Goal: Task Accomplishment & Management: Use online tool/utility

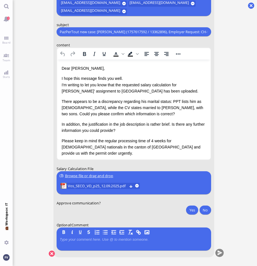
drag, startPoint x: 257, startPoint y: 113, endPoint x: 321, endPoint y: 111, distance: 64.5
click at [257, 111] on html "2 Board Team Stats 💼 Workspace: IT You [DATE] 21:12 by Automation Automation Ca…" at bounding box center [128, 133] width 257 height 266
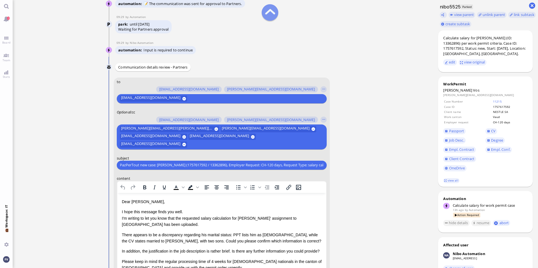
scroll to position [-132, 0]
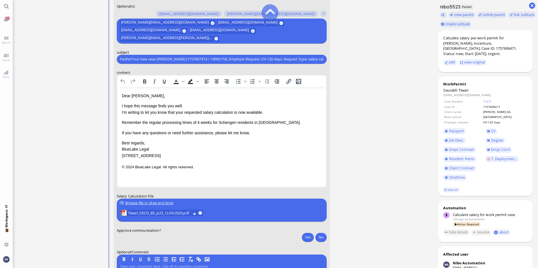
scroll to position [-26, 0]
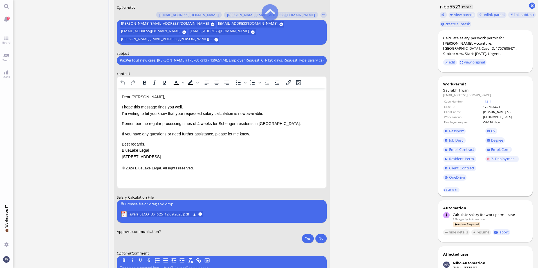
click at [510, 120] on td "CH-120 days" at bounding box center [505, 122] width 44 height 5
click at [348, 163] on nitautoscroll "[DATE] 18:29 by Automation Automation Calculate eligible salary for work permit…" at bounding box center [223, 134] width 260 height 268
click at [165, 62] on input "PazPerTout new case: [PERSON_NAME] (1757607313 / 13965174), Employer Request: C…" at bounding box center [222, 60] width 204 height 6
click at [121, 60] on input "PazPerTout new case: [PERSON_NAME] (1757607313 / 13965174), Employer Request: C…" at bounding box center [222, 60] width 204 height 6
click at [239, 58] on input "PazPerTout new case: [PERSON_NAME] (1757607313 / 13965174), Employer Request: C…" at bounding box center [222, 60] width 204 height 6
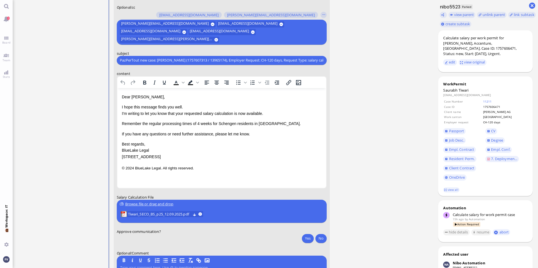
scroll to position [0, 16]
drag, startPoint x: 120, startPoint y: 60, endPoint x: 398, endPoint y: 59, distance: 278.3
click at [398, 59] on ticket "[DATE] 18:29 by Automation Automation Calculate eligible salary for work permit…" at bounding box center [223, 134] width 420 height 268
paste input "6471"
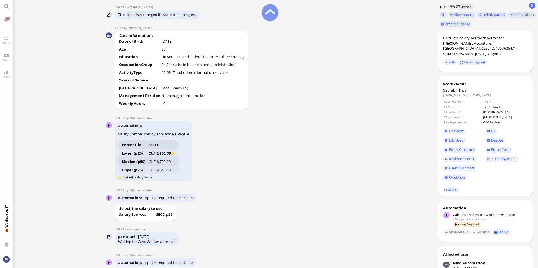
scroll to position [-586, 0]
type input "PazPerTout new case: [PERSON_NAME] (1757606471 / 13965174), Employer Request: C…"
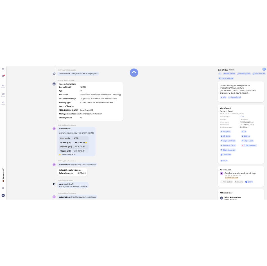
scroll to position [0, 0]
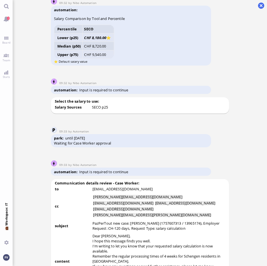
click at [261, 115] on ticket "[DATE] 18:29 by Automation Automation Calculate eligible salary for work permit…" at bounding box center [140, 133] width 255 height 266
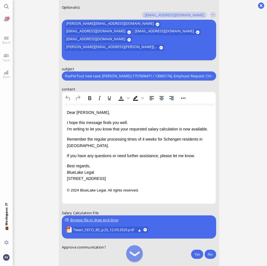
scroll to position [0, 0]
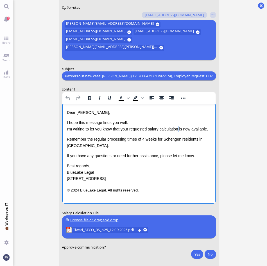
click at [180, 129] on p "I hope this message finds you well. I'm writing to let you know that your reque…" at bounding box center [139, 126] width 144 height 13
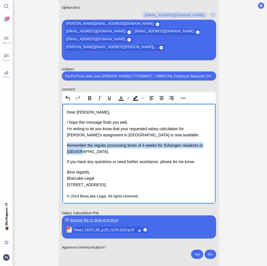
drag, startPoint x: 83, startPoint y: 151, endPoint x: 66, endPoint y: 148, distance: 17.4
click at [66, 148] on html "Dear [PERSON_NAME], I hope this message finds you well. I'm writing to let you …" at bounding box center [138, 155] width 153 height 102
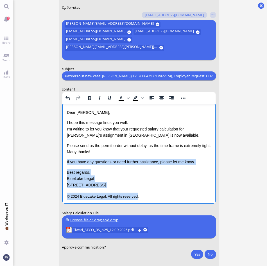
scroll to position [2, 0]
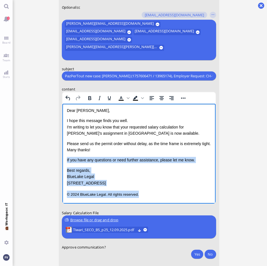
drag, startPoint x: 67, startPoint y: 161, endPoint x: 144, endPoint y: 201, distance: 87.2
click at [144, 201] on html "Dear [PERSON_NAME], I hope this message finds you well. I'm writing to let you …" at bounding box center [138, 153] width 153 height 102
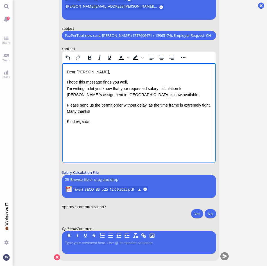
scroll to position [0, 0]
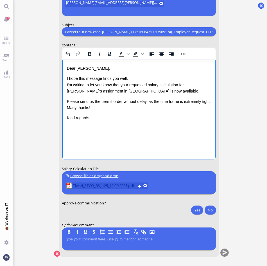
click at [111, 186] on span "Tiwari_SECO_BS_p25_12.09.2025.pdf" at bounding box center [104, 186] width 63 height 6
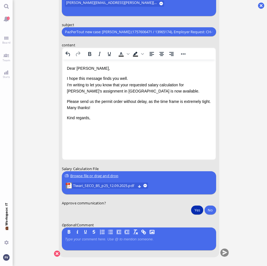
click at [195, 210] on button "Yes" at bounding box center [197, 210] width 12 height 9
click at [225, 251] on button "submit" at bounding box center [224, 253] width 8 height 8
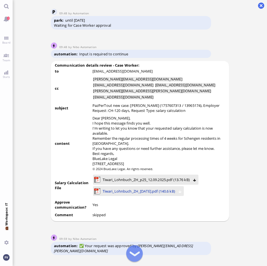
scroll to position [-481, 0]
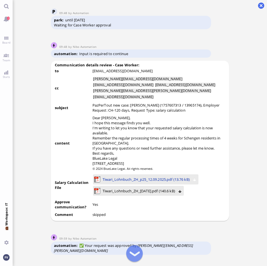
click at [152, 183] on span "Tiwari_Lohnbuch_ZH_p25_12.09.2025.pdf (13.76 kB)" at bounding box center [146, 179] width 87 height 6
click at [115, 194] on span "Tiwari_Lohnbuch_ZH_29.09.2025.pdf (140.6 kB)" at bounding box center [139, 191] width 73 height 6
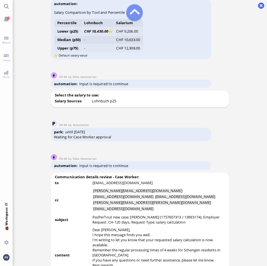
scroll to position [-593, 0]
click at [75, 44] on td "Median (p50)" at bounding box center [68, 40] width 28 height 8
drag, startPoint x: 106, startPoint y: 50, endPoint x: 130, endPoint y: 48, distance: 23.4
click at [107, 34] on icon "CHF 10,450.00" at bounding box center [96, 31] width 24 height 5
click at [130, 36] on td "CHF 9,206.00" at bounding box center [129, 31] width 29 height 8
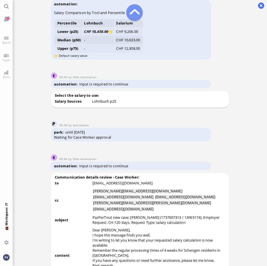
click at [100, 34] on icon "CHF 10,450.00" at bounding box center [96, 31] width 24 height 5
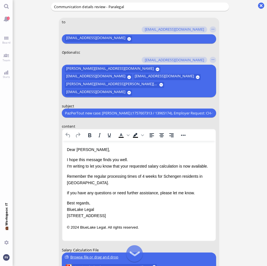
scroll to position [0, 0]
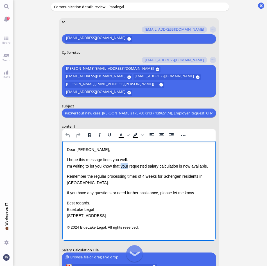
drag, startPoint x: 122, startPoint y: 166, endPoint x: 130, endPoint y: 167, distance: 7.9
click at [130, 167] on p "I hope this message finds you well. I'm writing to let you know that your reque…" at bounding box center [139, 163] width 144 height 13
drag, startPoint x: 178, startPoint y: 165, endPoint x: 190, endPoint y: 165, distance: 11.8
click at [181, 165] on p "I hope this message finds you well. I'm writing to let you know that the reques…" at bounding box center [139, 163] width 144 height 13
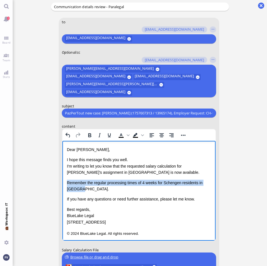
drag, startPoint x: 81, startPoint y: 190, endPoint x: 67, endPoint y: 181, distance: 16.2
click at [67, 181] on p "Remember the regular processing times of 4 weeks for Schengen residents in Zuri…" at bounding box center [139, 186] width 144 height 13
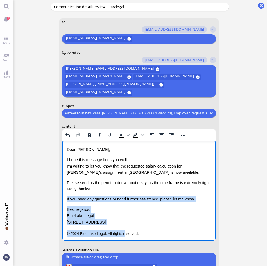
scroll to position [2, 0]
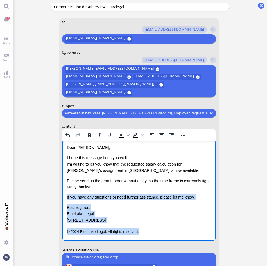
drag, startPoint x: 67, startPoint y: 198, endPoint x: 144, endPoint y: 241, distance: 88.2
click at [144, 241] on html "Dear Emiliano, I hope this message finds you well. I'm writing to let you know …" at bounding box center [138, 190] width 153 height 102
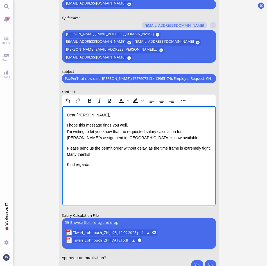
scroll to position [0, 0]
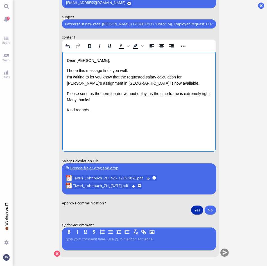
click at [203, 208] on button "Yes" at bounding box center [197, 210] width 12 height 9
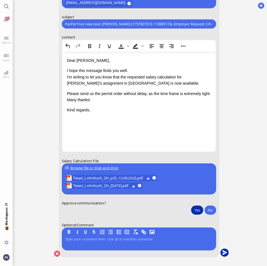
click at [224, 252] on button "submit" at bounding box center [224, 253] width 8 height 8
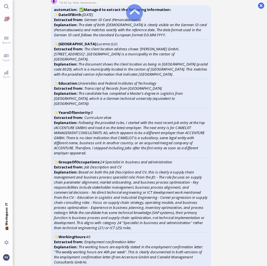
scroll to position [-1374, 0]
click at [50, 144] on nitautoscroll "11 Sep 17:41 by Automation Automation Calculate eligible salary for work permit…" at bounding box center [140, 133] width 186 height 266
click at [54, 142] on icon "Following the provided rules, I started with the most recent job entry at the t…" at bounding box center [129, 137] width 151 height 35
click at [194, 166] on div "automation ✅ Managed to extract the following information: ✨ DateOfBirth : 1987…" at bounding box center [131, 220] width 161 height 429
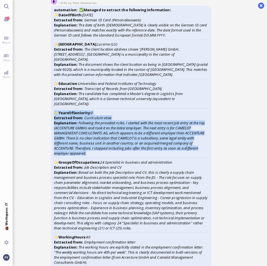
drag, startPoint x: 93, startPoint y: 166, endPoint x: 55, endPoint y: 126, distance: 54.7
click at [55, 126] on div "automation ✅ Managed to extract the following information: ✨ DateOfBirth : 1987…" at bounding box center [131, 220] width 161 height 429
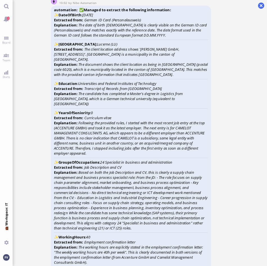
click at [245, 205] on ticket "11 Sep 17:41 by Automation Automation Calculate eligible salary for work permit…" at bounding box center [140, 133] width 255 height 266
click at [167, 214] on icon "Based on both the Job Description and CV, this is clearly a supply chain manage…" at bounding box center [131, 200] width 154 height 61
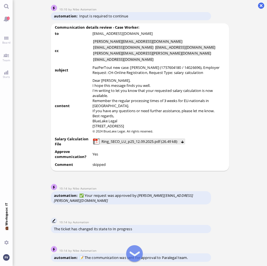
scroll to position [-422, 0]
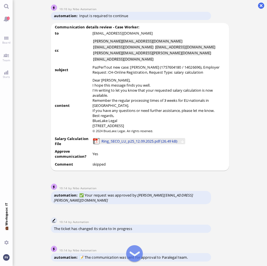
click at [120, 144] on span "Ring_SECO_LU_p25_12.09.2025.pdf (26.49 kB)" at bounding box center [140, 141] width 76 height 6
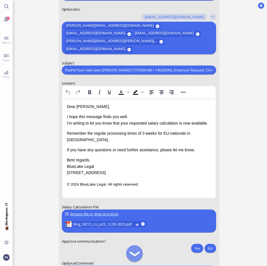
scroll to position [-38, 0]
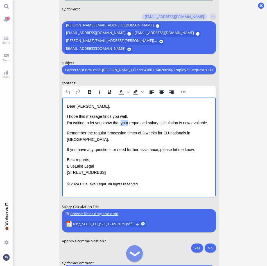
drag, startPoint x: 129, startPoint y: 124, endPoint x: 122, endPoint y: 122, distance: 7.9
click at [122, 122] on p "I hope this message finds you well. I'm writing to let you know that your reque…" at bounding box center [139, 119] width 144 height 13
click at [178, 125] on p "I hope this message finds you well. I'm writing to let you know that the reques…" at bounding box center [139, 119] width 144 height 13
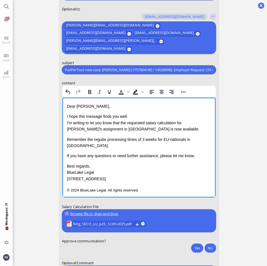
click at [92, 127] on p "I hope this message finds you well. I'm writing to let you know that the reques…" at bounding box center [139, 122] width 144 height 19
drag, startPoint x: 67, startPoint y: 139, endPoint x: 85, endPoint y: 139, distance: 17.7
click at [85, 139] on p "Remember the regular processing times of 3 weeks for EU-nationals in Lucerne." at bounding box center [139, 142] width 144 height 13
drag, startPoint x: 144, startPoint y: 138, endPoint x: 148, endPoint y: 138, distance: 4.5
click at [144, 138] on p "Please consider the regular processing times of 3 weeks for EU-nationals in Luc…" at bounding box center [139, 142] width 144 height 13
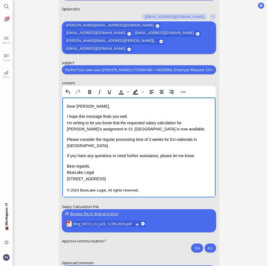
click at [88, 145] on p "Please consider the regular processing time of 3 weeks for EU-nationals in Luce…" at bounding box center [139, 142] width 144 height 13
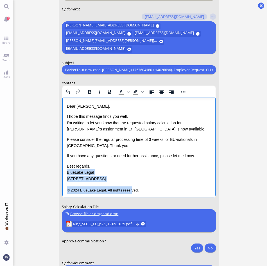
scroll to position [2, 0]
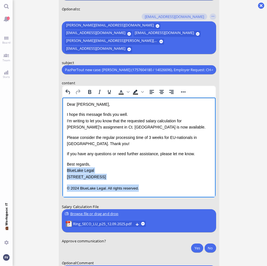
drag, startPoint x: 67, startPoint y: 172, endPoint x: 145, endPoint y: 193, distance: 80.9
click at [145, 193] on html "Dear Lucio, I hope this message finds you well. I'm writing to let you know tha…" at bounding box center [138, 147] width 153 height 102
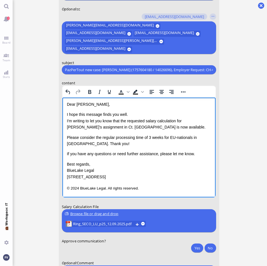
scroll to position [0, 0]
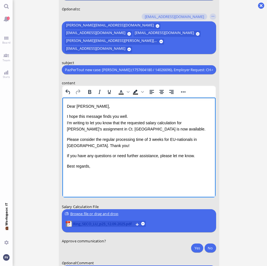
click at [109, 224] on span "Ring_SECO_LU_p25_12.09.2025.pdf" at bounding box center [103, 224] width 61 height 6
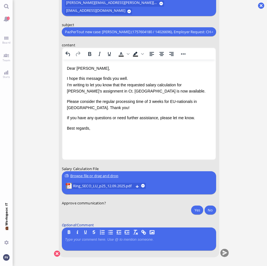
drag, startPoint x: 197, startPoint y: 210, endPoint x: 211, endPoint y: 226, distance: 21.4
click at [197, 210] on button "Yes" at bounding box center [197, 210] width 12 height 9
click at [227, 253] on button "submit" at bounding box center [224, 253] width 8 height 8
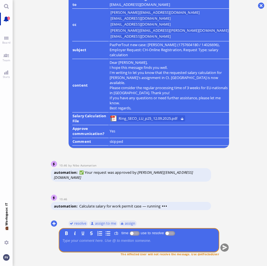
click at [5, 19] on link "2" at bounding box center [6, 19] width 13 height 13
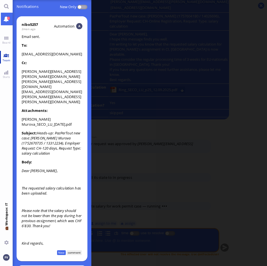
click at [7, 55] on link "Team" at bounding box center [6, 57] width 13 height 13
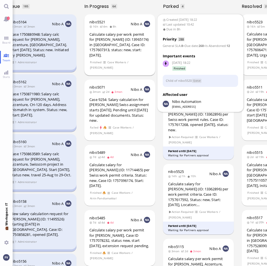
click at [101, 65] on span "[PERSON_NAME]" at bounding box center [101, 67] width 23 height 5
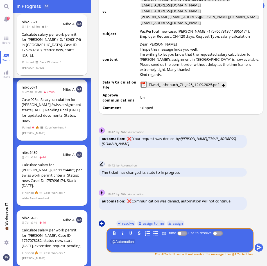
click at [103, 224] on button at bounding box center [102, 224] width 6 height 6
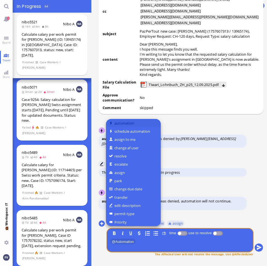
click at [126, 124] on button "automation" at bounding box center [133, 123] width 55 height 8
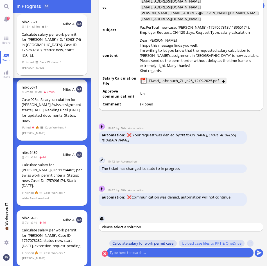
click at [174, 242] on span "Calculate salary for work permit case" at bounding box center [143, 243] width 61 height 5
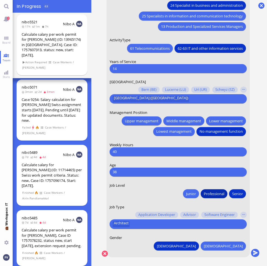
drag, startPoint x: 217, startPoint y: 192, endPoint x: 210, endPoint y: 191, distance: 7.5
click at [217, 192] on span "Professional" at bounding box center [214, 194] width 21 height 6
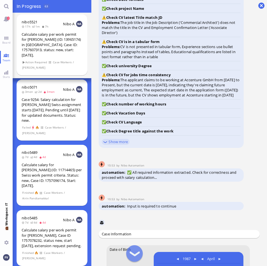
scroll to position [-455, 0]
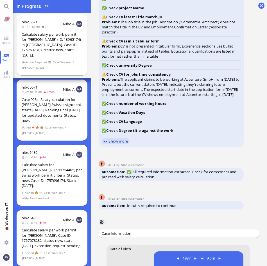
click at [119, 140] on link "Show more" at bounding box center [116, 141] width 28 height 6
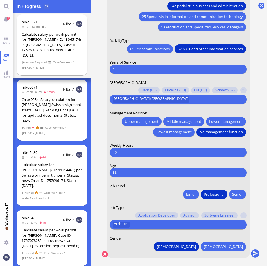
scroll to position [0, 0]
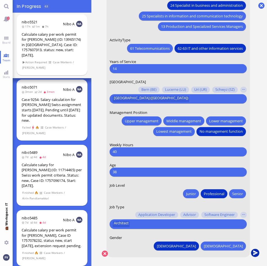
click at [254, 254] on button "submit" at bounding box center [255, 253] width 8 height 8
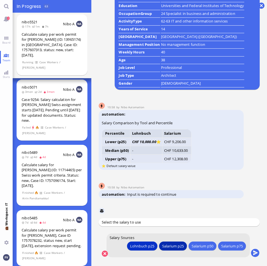
click at [167, 247] on div "Salarium p25" at bounding box center [173, 246] width 22 height 6
click at [256, 255] on button "submit" at bounding box center [255, 253] width 8 height 8
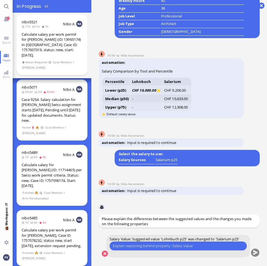
click at [185, 247] on input "text" at bounding box center [178, 246] width 131 height 6
click at [179, 243] on input "text" at bounding box center [178, 246] width 131 height 6
click at [179, 247] on input "text" at bounding box center [178, 246] width 131 height 6
type input "There is no single job profile that fits the assignee well."
click at [256, 252] on button "submit" at bounding box center [255, 253] width 8 height 8
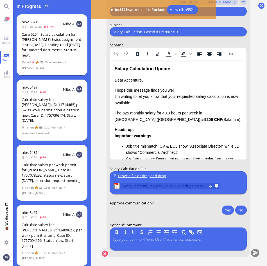
click at [176, 186] on span "Tiwari_Salarium_ZH_p25_12.09.2025.pdf (68.59 kB)" at bounding box center [164, 186] width 86 height 6
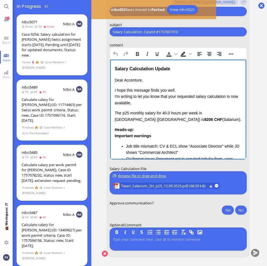
click at [115, 67] on div "Salary Calculation Update" at bounding box center [178, 68] width 127 height 7
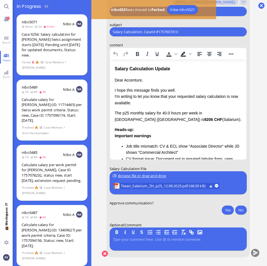
drag, startPoint x: 190, startPoint y: 31, endPoint x: 109, endPoint y: 32, distance: 81.3
click at [109, 32] on form "to amit.thakur@bluelakelegal.com anand.pazhenkottil@bluelakelegal.com anusha.th…" at bounding box center [179, 109] width 144 height 298
paste input "PazPerTout new case: [PERSON_NAME] (1757607313 / 13965174), Employer Request: C…"
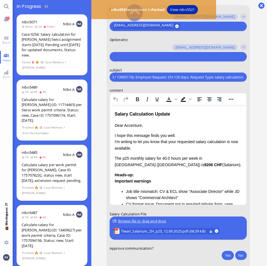
scroll to position [-46, 0]
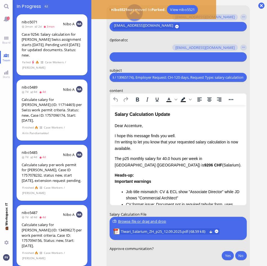
type input "PazPerTout new case: [PERSON_NAME] (1757607313 / 13965174), Employer Request: C…"
click at [94, 38] on ticket "11 Sep 18:22 by Automation Automation Calculate eligible salary for work permit…" at bounding box center [179, 133] width 176 height 266
click at [261, 4] on button at bounding box center [262, 6] width 6 height 6
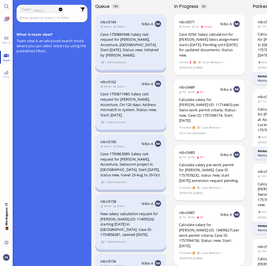
click at [5, 59] on span "Team" at bounding box center [6, 60] width 11 height 4
click at [8, 59] on span "Team" at bounding box center [6, 60] width 11 height 4
click at [41, 17] on input "text" at bounding box center [48, 18] width 57 height 6
type input "tiwari"
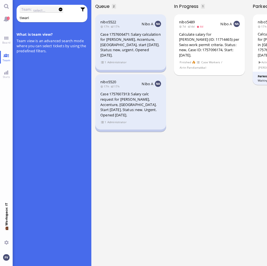
click at [100, 123] on div "nibo5520 17h 17h Nibo A Case 1757607313: Salary calc request for Saurabh Tiwari…" at bounding box center [130, 102] width 71 height 56
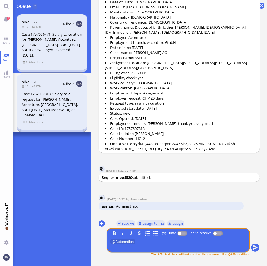
click at [30, 125] on div "nibo5520 17h 17h Nibo A Case 1757607313: Salary calc request for Saurabh Tiwari…" at bounding box center [52, 102] width 71 height 56
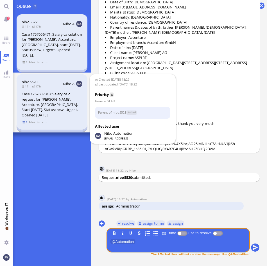
click at [26, 122] on span "1" at bounding box center [25, 122] width 6 height 5
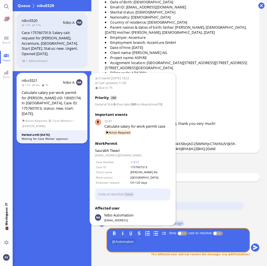
click at [42, 133] on div "Parked until 19 Sep" at bounding box center [52, 135] width 61 height 4
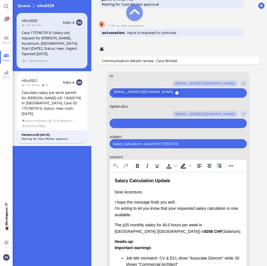
scroll to position [-112, 0]
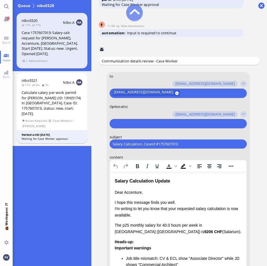
drag, startPoint x: 188, startPoint y: 142, endPoint x: 100, endPoint y: 148, distance: 87.7
click at [100, 148] on conversation-line "You to amit.thakur@bluelakelegal.com anand.pazhenkottil@bluelakelegal.com anush…" at bounding box center [179, 224] width 161 height 305
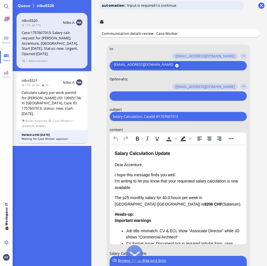
scroll to position [-84, 0]
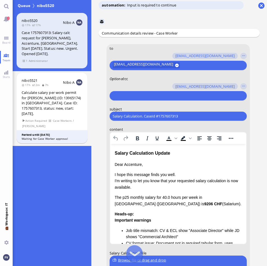
paste input "PazPerTout new case: [PERSON_NAME] (1757607313 / 13965174), Employer Request: C…"
type input "PazPerTout new case: [PERSON_NAME] (1757607313 / 13965174), Employer Request: C…"
click at [176, 97] on input "text" at bounding box center [177, 96] width 129 height 6
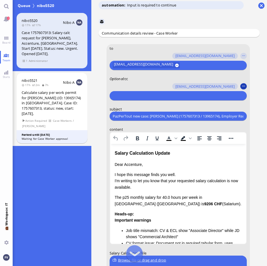
click at [242, 86] on button "button" at bounding box center [244, 86] width 6 height 6
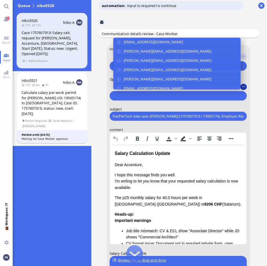
scroll to position [-84, 0]
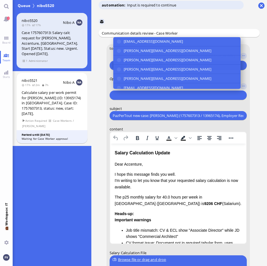
drag, startPoint x: 238, startPoint y: 45, endPoint x: 239, endPoint y: 42, distance: 3.3
click at [239, 42] on div "amit.thakur@bluelakelegal.com anand.pazhenkottil@bluelakelegal.com anusha.thaku…" at bounding box center [176, 63] width 127 height 52
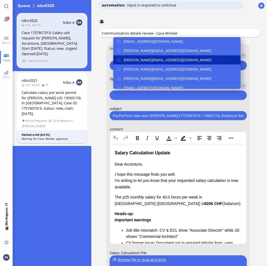
click at [193, 61] on button "[PERSON_NAME][EMAIL_ADDRESS][DOMAIN_NAME]" at bounding box center [176, 59] width 127 height 9
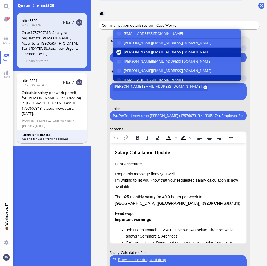
click at [192, 85] on button "[EMAIL_ADDRESS][DOMAIN_NAME]" at bounding box center [176, 80] width 127 height 9
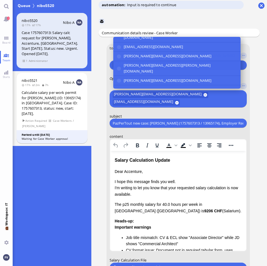
scroll to position [75, 0]
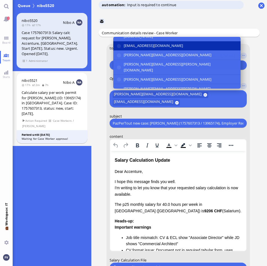
click at [196, 41] on button "[EMAIL_ADDRESS][DOMAIN_NAME]" at bounding box center [176, 45] width 127 height 9
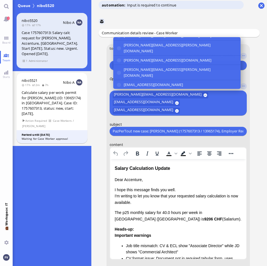
scroll to position [105, 0]
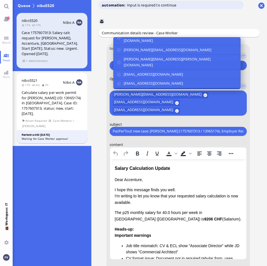
click at [174, 90] on span "[PERSON_NAME][EMAIL_ADDRESS][PERSON_NAME][DOMAIN_NAME]" at bounding box center [181, 96] width 114 height 12
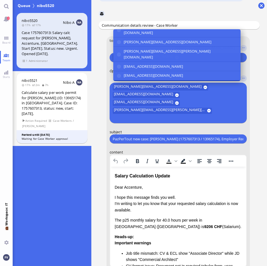
click at [173, 97] on span "[EMAIL_ADDRESS][DOMAIN_NAME]" at bounding box center [153, 100] width 59 height 6
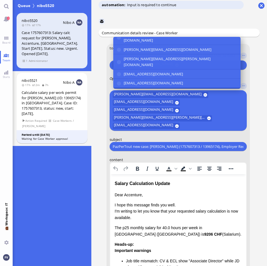
click at [254, 147] on conversation-line "You to amit.thakur@bluelakelegal.com anand.pazhenkottil@bluelakelegal.com anush…" at bounding box center [179, 211] width 161 height 335
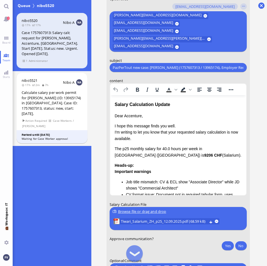
scroll to position [-35, 0]
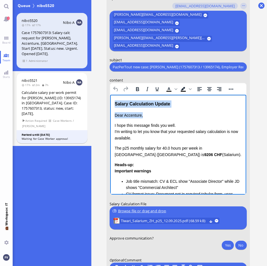
drag, startPoint x: 115, startPoint y: 103, endPoint x: 142, endPoint y: 113, distance: 28.6
click at [142, 113] on div "Salary Calculation Update Dear Accenture, I hope this message finds you well. I…" at bounding box center [178, 183] width 127 height 167
drag, startPoint x: 147, startPoint y: 113, endPoint x: 156, endPoint y: 110, distance: 9.3
click at [147, 113] on p "Dear Accenture," at bounding box center [178, 115] width 127 height 6
click at [122, 115] on p "Dear Accenture," at bounding box center [178, 115] width 127 height 6
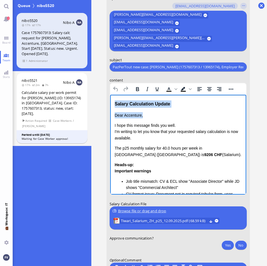
click at [120, 112] on p "Dear Accenture," at bounding box center [178, 115] width 127 height 6
drag, startPoint x: 114, startPoint y: 113, endPoint x: 114, endPoint y: 102, distance: 11.3
click at [114, 102] on html "Salary Calculation Update Dear Accenture, I hope this message finds you well. I…" at bounding box center [178, 184] width 136 height 178
drag, startPoint x: 115, startPoint y: 103, endPoint x: 193, endPoint y: 103, distance: 78.2
click at [193, 103] on div "Salary Calculation Update" at bounding box center [178, 103] width 127 height 7
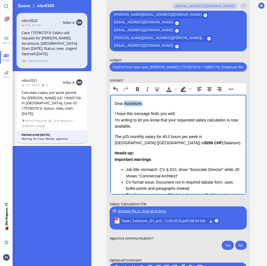
drag, startPoint x: 124, startPoint y: 104, endPoint x: 141, endPoint y: 103, distance: 17.2
click at [141, 103] on p "Dear Accenture," at bounding box center [178, 103] width 127 height 6
drag, startPoint x: 170, startPoint y: 120, endPoint x: 178, endPoint y: 120, distance: 8.2
click at [178, 120] on p "I hope this message finds you well. I'm writing to let you know that your reque…" at bounding box center [178, 120] width 127 height 19
click at [226, 120] on p "I hope this message finds you well. I'm writing to let you know that the reques…" at bounding box center [178, 120] width 127 height 19
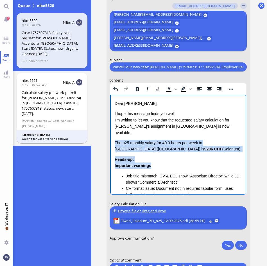
drag, startPoint x: 114, startPoint y: 134, endPoint x: 165, endPoint y: 162, distance: 58.0
click at [165, 162] on div "Dear Emiliano, I hope this message finds you well. I'm writing to let you know …" at bounding box center [178, 175] width 127 height 150
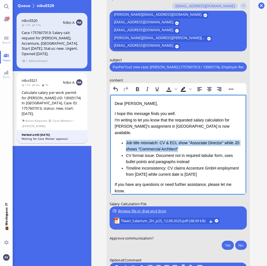
drag, startPoint x: 183, startPoint y: 143, endPoint x: 114, endPoint y: 135, distance: 69.9
click at [114, 135] on html "Dear Emiliano, I hope this message finds you well. I'm writing to let you know …" at bounding box center [178, 165] width 136 height 140
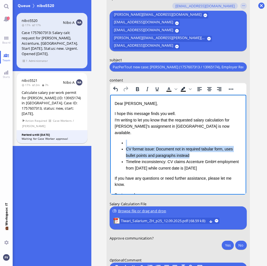
drag, startPoint x: 196, startPoint y: 148, endPoint x: 114, endPoint y: 139, distance: 82.6
click at [114, 139] on html "Dear Emiliano, I hope this message finds you well. I'm writing to let you know …" at bounding box center [178, 161] width 136 height 133
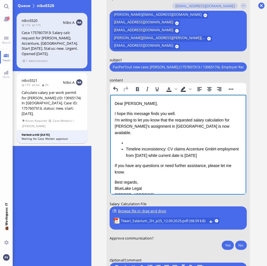
drag, startPoint x: 233, startPoint y: 149, endPoint x: 104, endPoint y: 140, distance: 129.5
click at [110, 140] on html "Dear Emiliano, I hope this message finds you well. I'm writing to let you know …" at bounding box center [178, 155] width 136 height 121
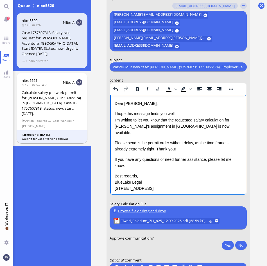
click at [138, 140] on p "Please send is the permit order without delay, as the time frame is already ext…" at bounding box center [178, 146] width 127 height 13
drag, startPoint x: 116, startPoint y: 175, endPoint x: 301, endPoint y: 290, distance: 217.5
click at [196, 201] on html "Dear Emiliano, I hope this message finds you well. I'm writing to let you know …" at bounding box center [178, 152] width 136 height 114
click at [186, 188] on div "Dear Emiliano, I hope this message finds you well. I'm writing to let you know …" at bounding box center [178, 151] width 127 height 103
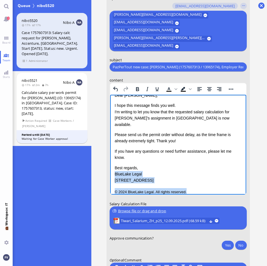
drag, startPoint x: 189, startPoint y: 192, endPoint x: 110, endPoint y: 165, distance: 83.6
click at [110, 165] on html "Dear Emiliano, I hope this message finds you well. I'm writing to let you know …" at bounding box center [178, 144] width 136 height 114
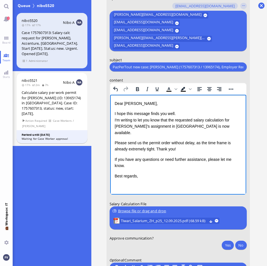
scroll to position [0, 0]
click at [173, 221] on span "Tiwari_Salarium_ZH_p25_12.09.2025.pdf (68.59 kB)" at bounding box center [164, 221] width 86 height 6
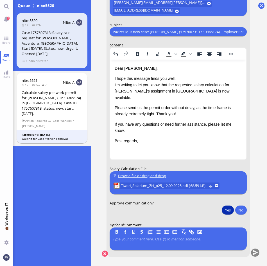
click at [227, 211] on button "Yes" at bounding box center [228, 210] width 12 height 9
click at [256, 253] on button "submit" at bounding box center [255, 253] width 8 height 8
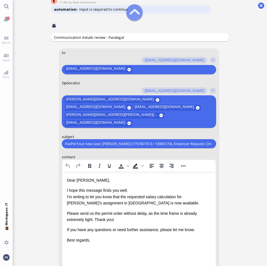
scroll to position [-112, 0]
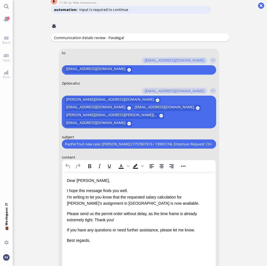
click at [129, 240] on p "Best regards," at bounding box center [139, 241] width 144 height 6
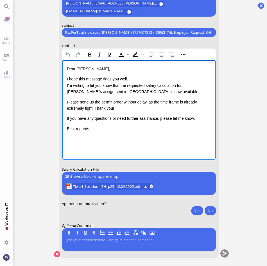
scroll to position [0, 0]
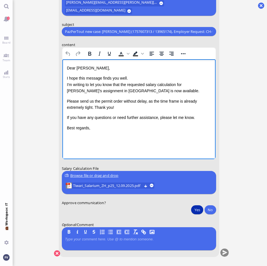
click at [198, 209] on button "Yes" at bounding box center [197, 209] width 12 height 9
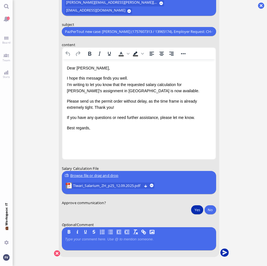
click at [227, 254] on button "submit" at bounding box center [224, 253] width 8 height 8
